Goal: Find specific page/section: Find specific page/section

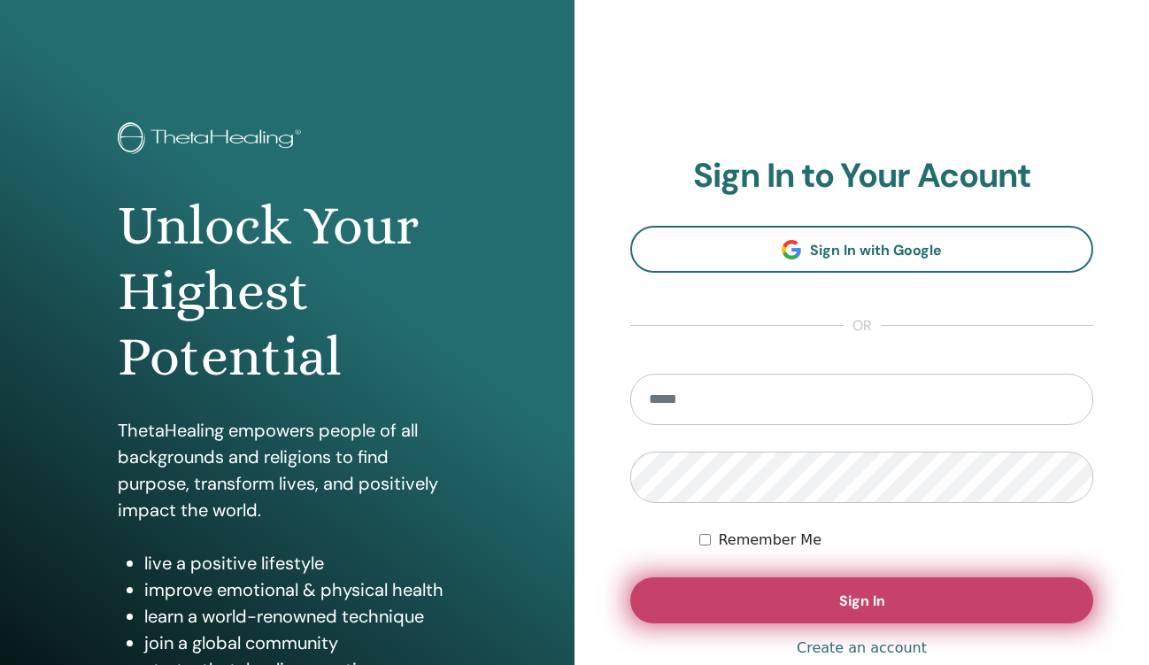
type input "**********"
click at [795, 617] on button "Sign In" at bounding box center [861, 600] width 463 height 46
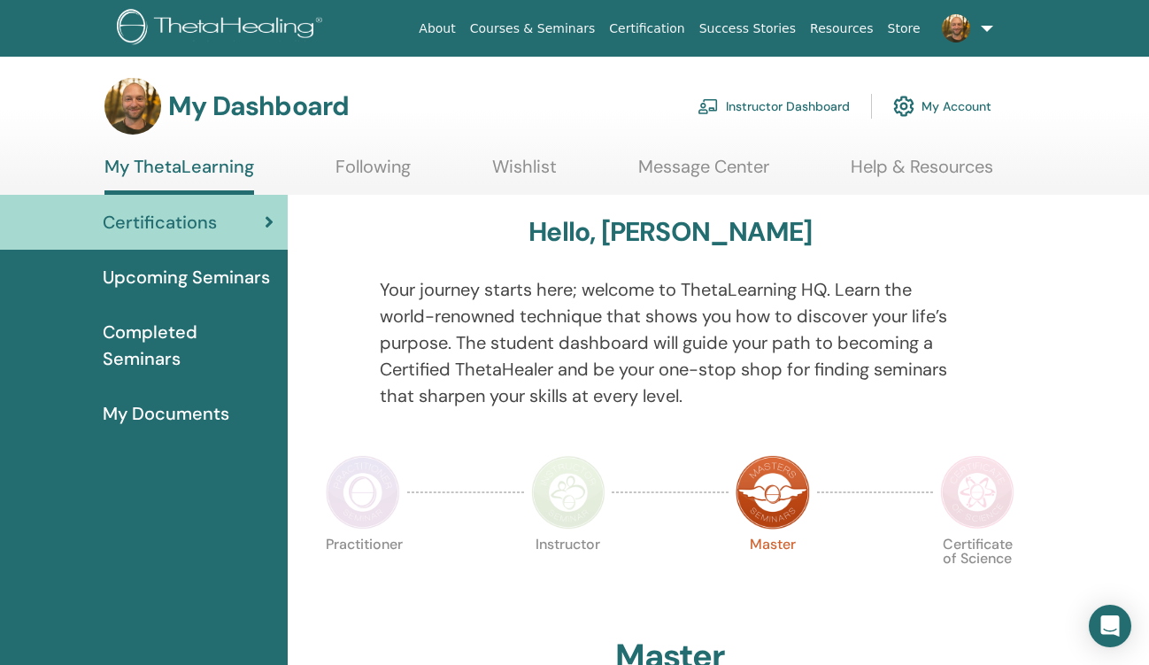
click at [773, 102] on link "Instructor Dashboard" at bounding box center [774, 106] width 152 height 39
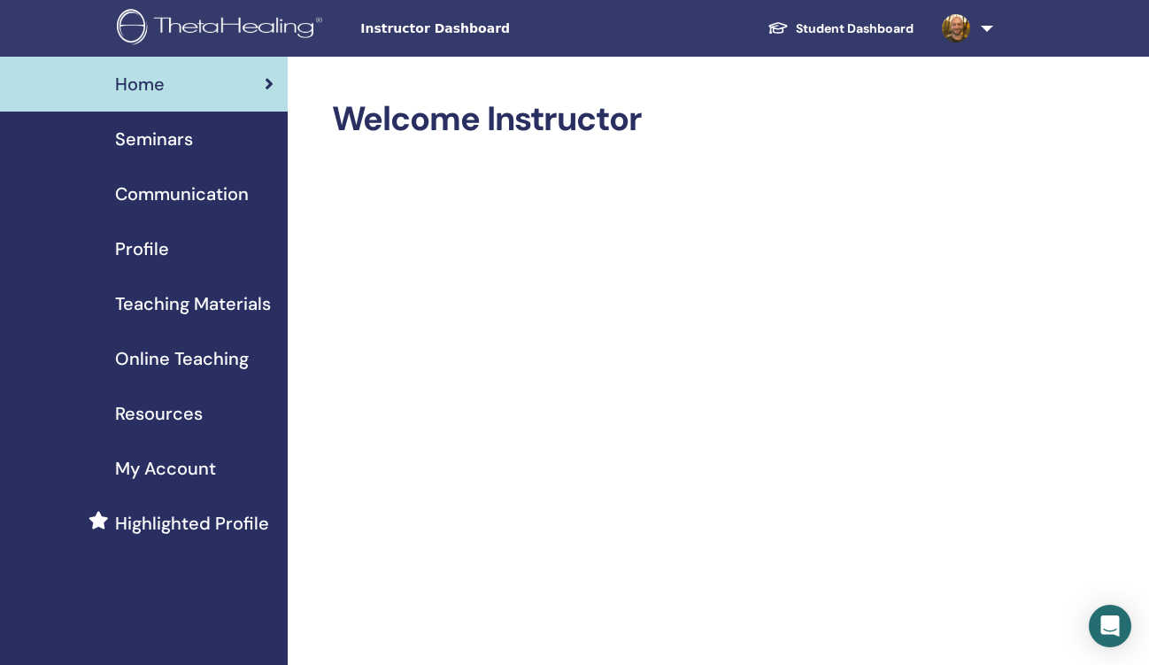
click at [166, 138] on span "Seminars" at bounding box center [154, 139] width 78 height 27
